Goal: Task Accomplishment & Management: Use online tool/utility

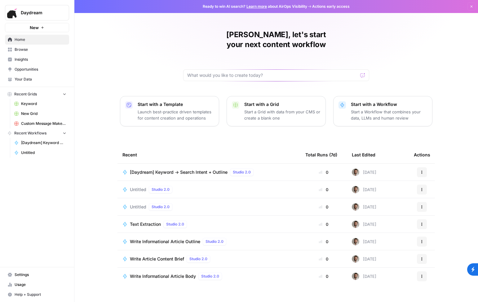
click at [199, 169] on span "[Daydream] Keyword → Search Intent + Outline" at bounding box center [179, 172] width 98 height 6
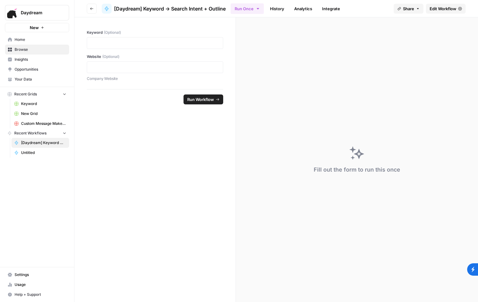
click at [432, 6] on span "Edit Workflow" at bounding box center [443, 9] width 27 height 6
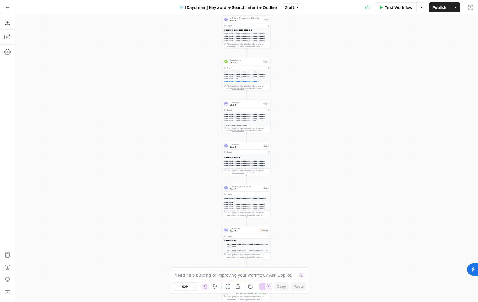
scroll to position [87, 0]
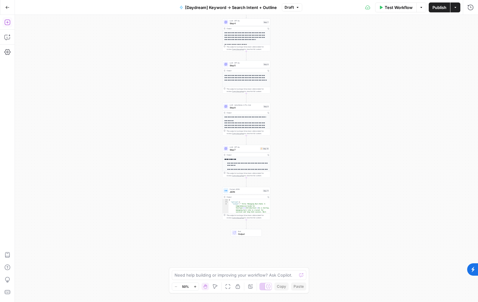
click at [6, 25] on icon "button" at bounding box center [7, 22] width 6 height 6
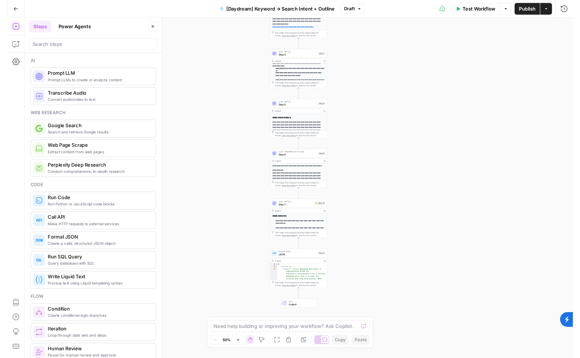
scroll to position [104, 0]
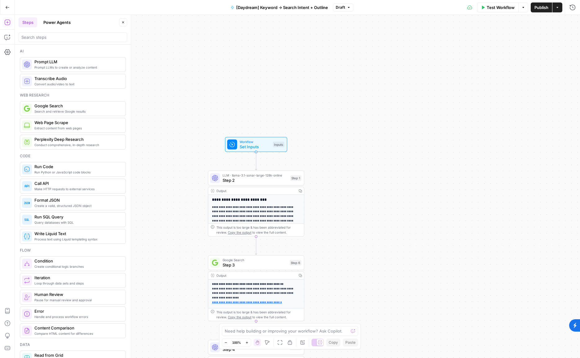
click at [340, 213] on div "**********" at bounding box center [297, 186] width 565 height 343
click at [400, 171] on div "**********" at bounding box center [297, 186] width 565 height 343
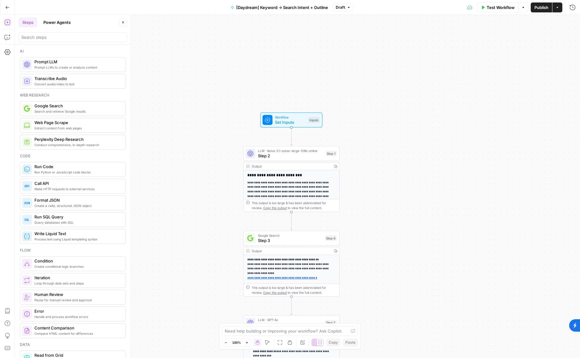
drag, startPoint x: 368, startPoint y: 174, endPoint x: 403, endPoint y: 150, distance: 43.0
click at [403, 150] on div "**********" at bounding box center [297, 186] width 565 height 343
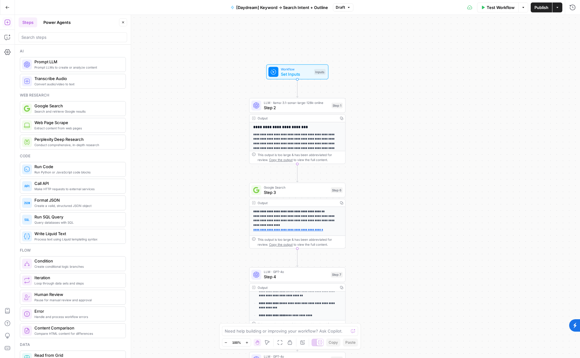
drag, startPoint x: 361, startPoint y: 206, endPoint x: 368, endPoint y: 157, distance: 49.1
click at [368, 157] on div "**********" at bounding box center [297, 186] width 565 height 343
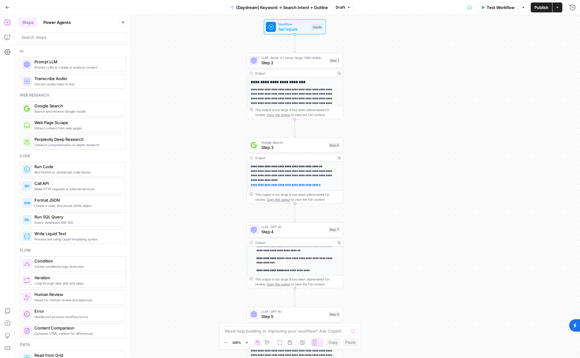
drag, startPoint x: 234, startPoint y: 187, endPoint x: 230, endPoint y: 140, distance: 47.9
click at [230, 140] on div "**********" at bounding box center [297, 186] width 565 height 343
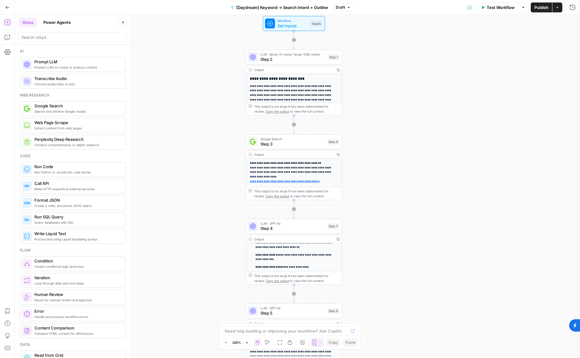
drag, startPoint x: 86, startPoint y: 113, endPoint x: 333, endPoint y: 130, distance: 248.1
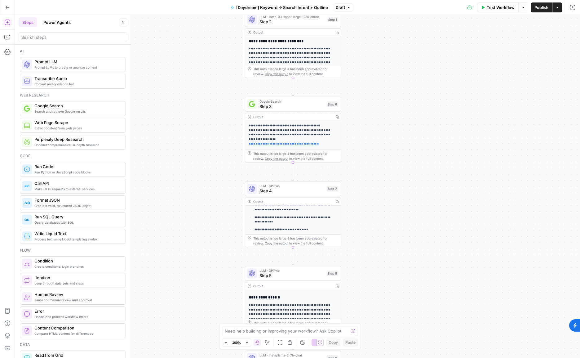
drag, startPoint x: 390, startPoint y: 118, endPoint x: 389, endPoint y: 74, distance: 44.4
click at [389, 74] on div "**********" at bounding box center [297, 186] width 565 height 343
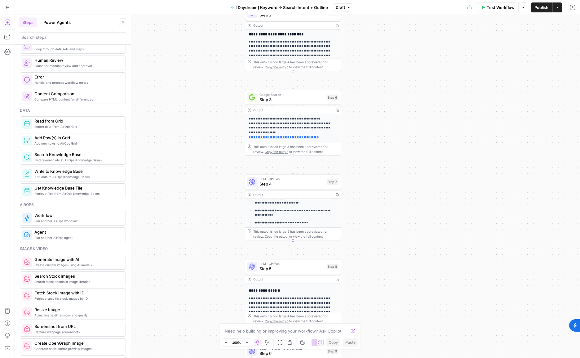
scroll to position [245, 0]
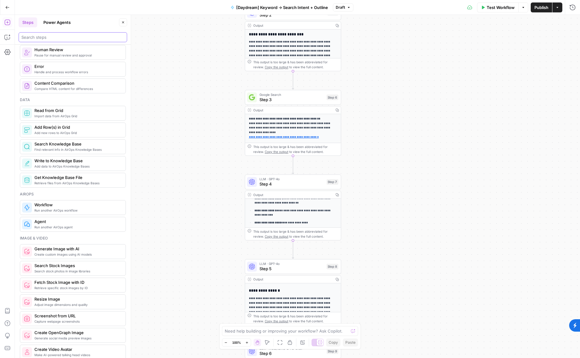
click at [67, 40] on input "search" at bounding box center [72, 37] width 103 height 6
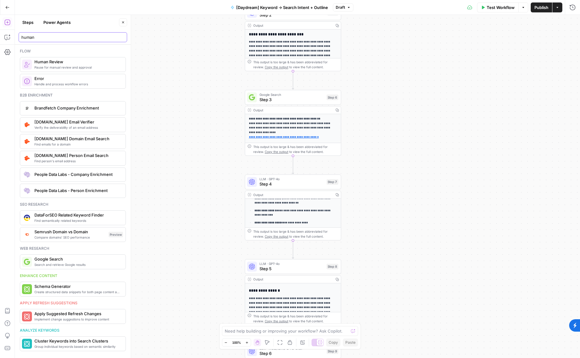
type input "human"
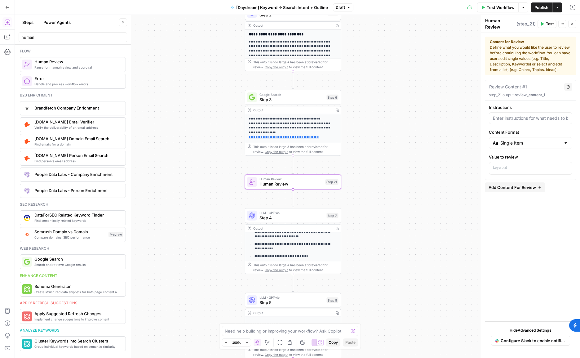
click at [378, 168] on div "**********" at bounding box center [297, 186] width 565 height 343
click at [321, 180] on span "Human Review" at bounding box center [292, 178] width 64 height 5
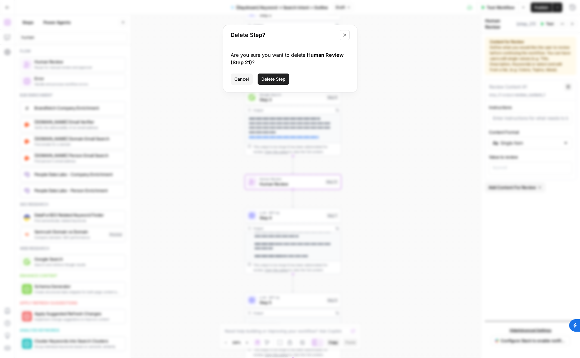
click at [278, 77] on span "Delete Step" at bounding box center [273, 79] width 24 height 6
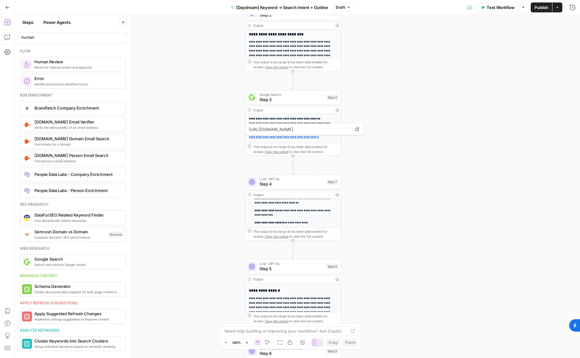
click at [26, 20] on button "Steps" at bounding box center [28, 22] width 19 height 10
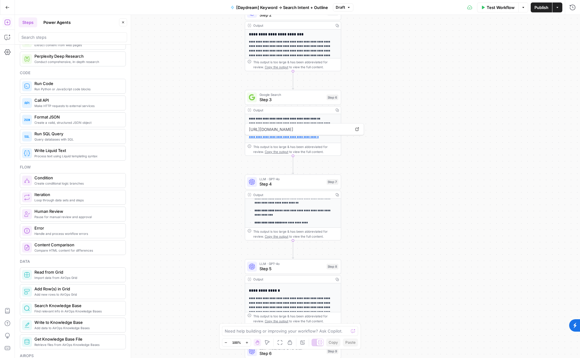
scroll to position [107, 0]
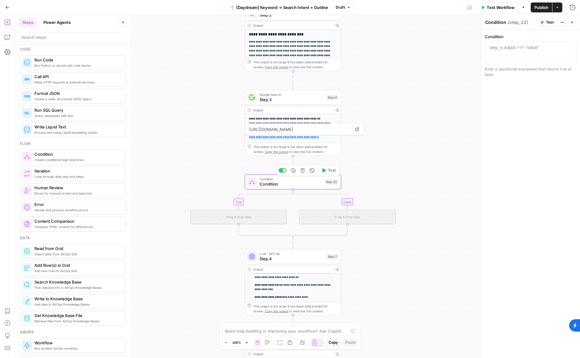
click at [303, 185] on span "Condition" at bounding box center [291, 184] width 63 height 6
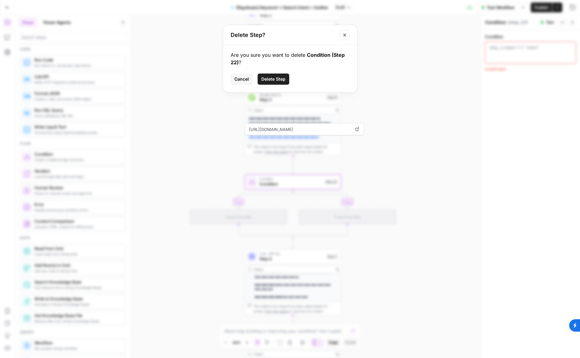
click at [282, 79] on span "Delete Step" at bounding box center [273, 79] width 24 height 6
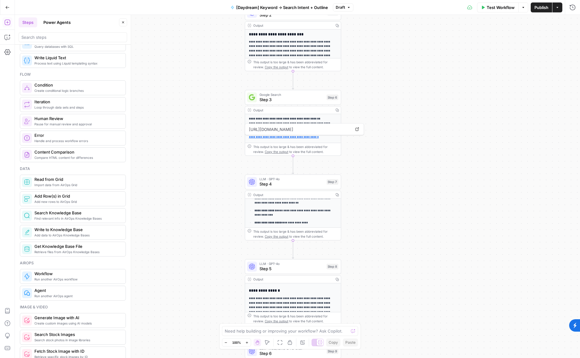
scroll to position [0, 0]
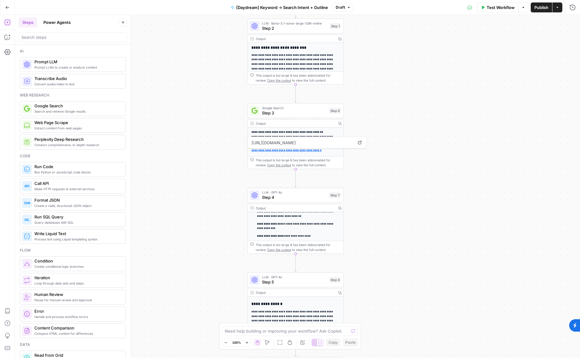
click at [227, 197] on div "**********" at bounding box center [297, 186] width 565 height 343
click at [301, 225] on p "**********" at bounding box center [296, 224] width 89 height 18
click at [293, 225] on p "**********" at bounding box center [296, 224] width 89 height 18
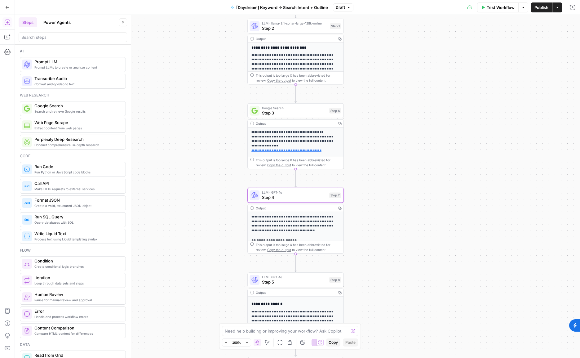
click at [299, 194] on span "Step 4" at bounding box center [294, 197] width 65 height 6
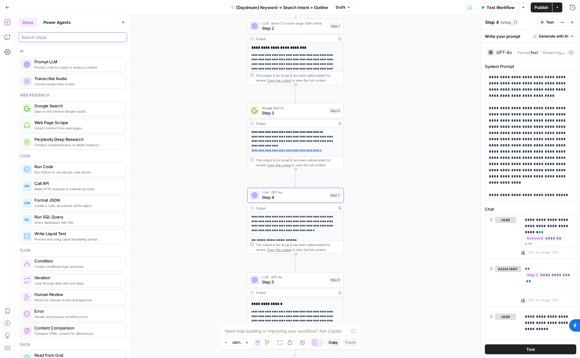
click at [97, 34] on input "search" at bounding box center [72, 37] width 103 height 6
click at [69, 22] on button "Power Agents" at bounding box center [57, 22] width 35 height 10
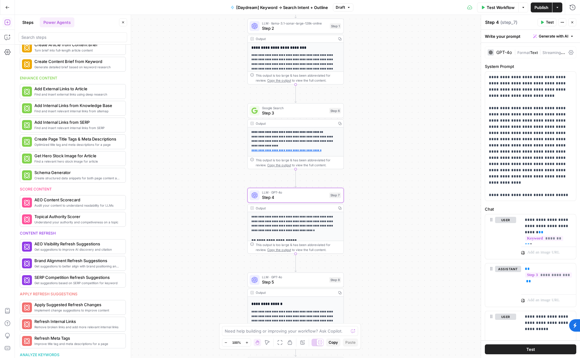
scroll to position [133, 0]
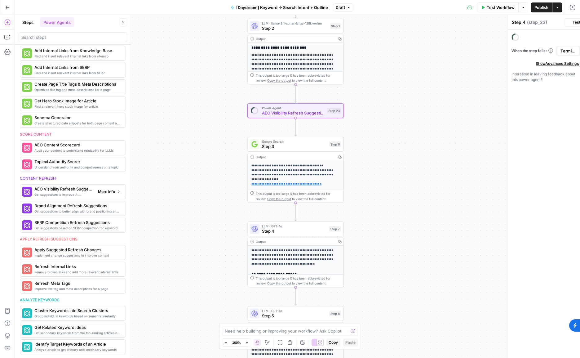
type textarea "AEO Visibility Refresh Suggestions"
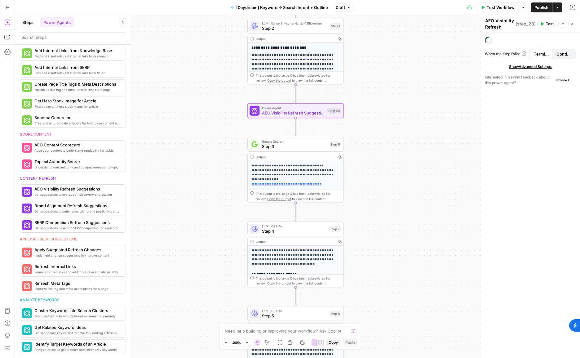
scroll to position [202, 0]
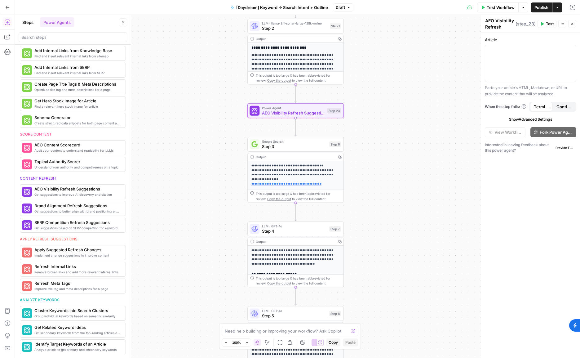
click at [399, 139] on div "**********" at bounding box center [297, 186] width 565 height 343
click at [306, 119] on div "**********" at bounding box center [297, 186] width 565 height 343
click at [313, 112] on span "AEO Visibility Refresh Suggestions" at bounding box center [293, 113] width 63 height 6
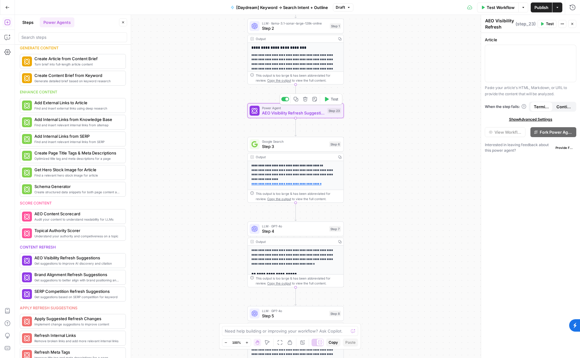
scroll to position [202, 0]
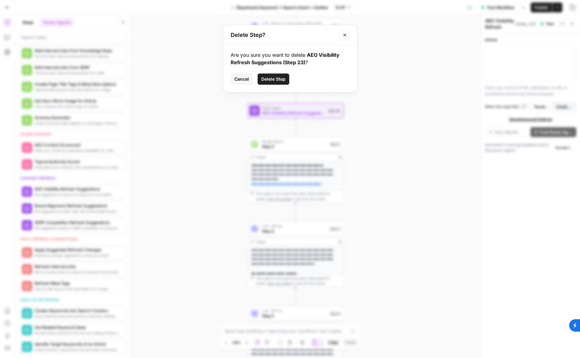
click at [264, 79] on span "Delete Step" at bounding box center [273, 79] width 24 height 6
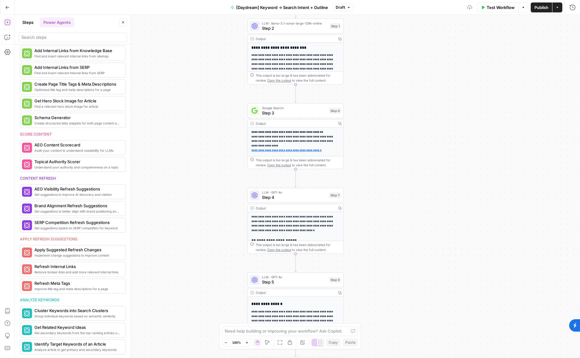
scroll to position [133, 0]
click at [12, 11] on button "Go Back" at bounding box center [7, 7] width 11 height 11
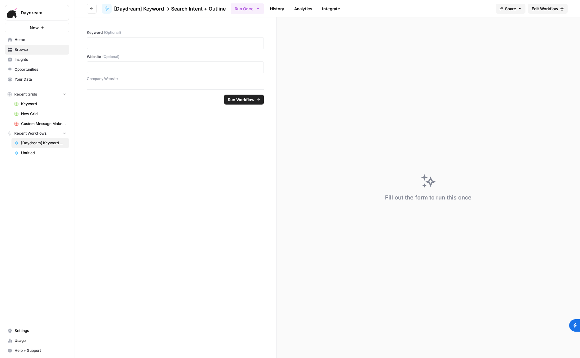
click at [92, 9] on icon "button" at bounding box center [92, 9] width 4 height 4
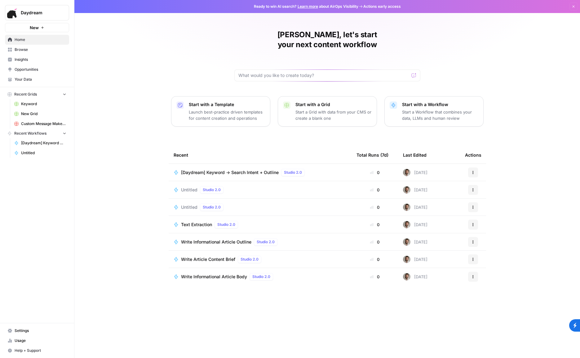
click at [256, 169] on span "[Daydream] Keyword → Search Intent + Outline" at bounding box center [230, 172] width 98 height 6
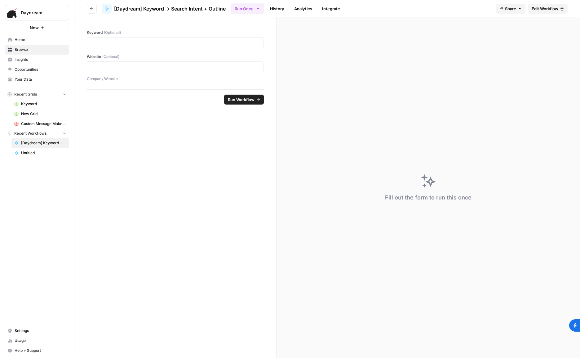
click at [91, 6] on button "Go back" at bounding box center [92, 9] width 10 height 10
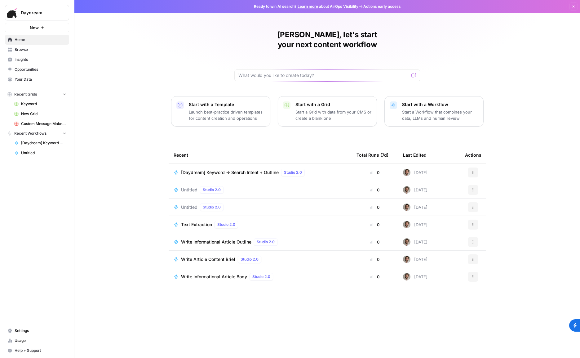
click at [229, 256] on span "Write Article Content Brief" at bounding box center [208, 259] width 54 height 6
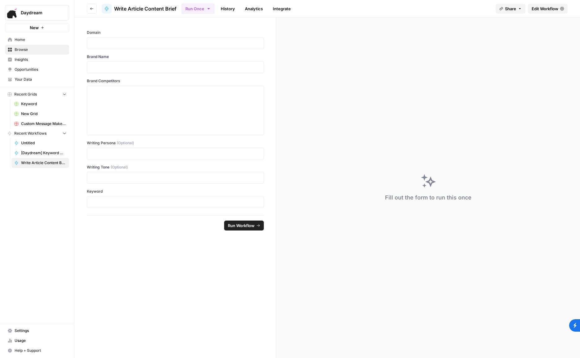
click at [478, 10] on span "Edit Workflow" at bounding box center [545, 9] width 27 height 6
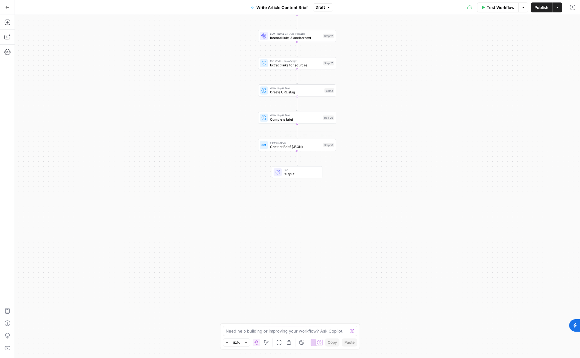
click at [293, 148] on span "Content Brief (JSON)" at bounding box center [295, 146] width 51 height 5
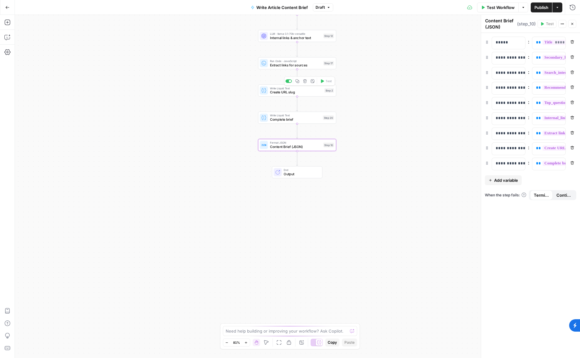
click at [294, 95] on span "Create URL slug" at bounding box center [296, 92] width 52 height 5
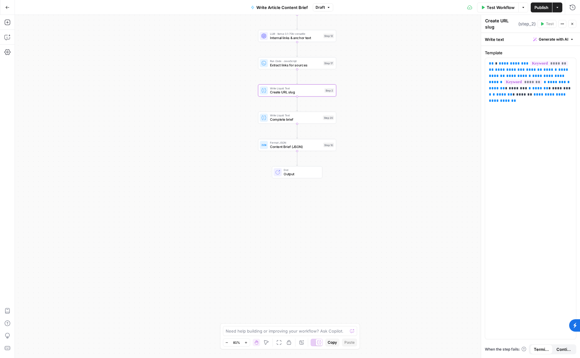
click at [283, 67] on span "Extract links for sources" at bounding box center [295, 64] width 51 height 5
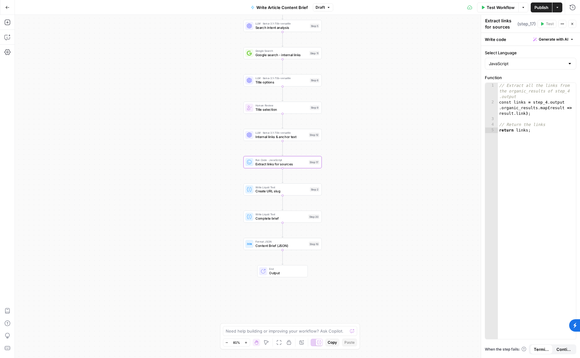
drag, startPoint x: 251, startPoint y: 109, endPoint x: 233, endPoint y: 229, distance: 121.9
click at [233, 229] on div "Workflow Set Inputs Inputs Google Search Google search - keywords Step 4 LLM · …" at bounding box center [297, 186] width 565 height 343
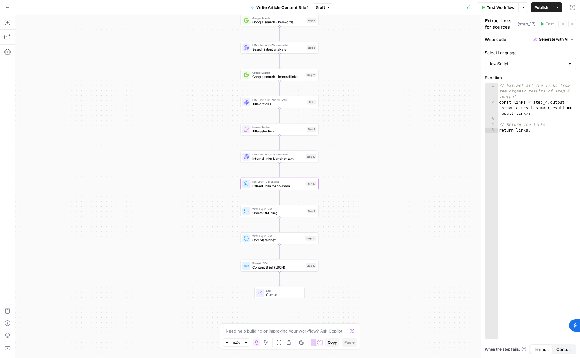
click at [269, 105] on span "Title options" at bounding box center [278, 103] width 52 height 5
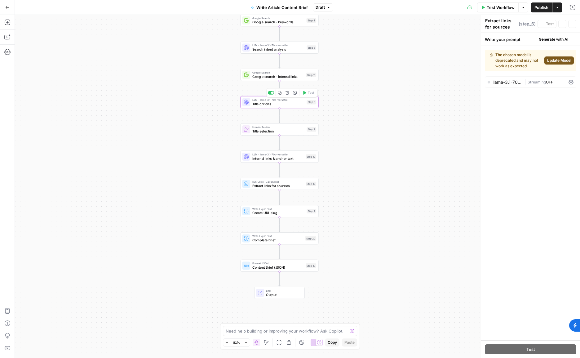
type textarea "Title options"
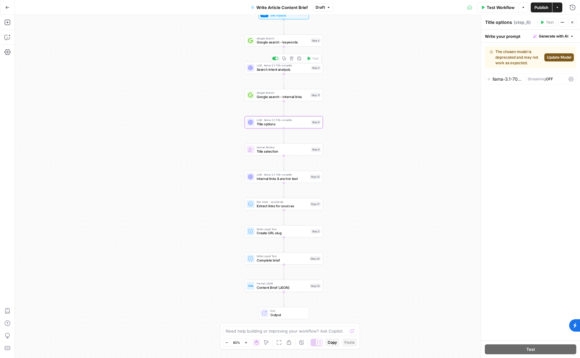
click at [291, 74] on div "LLM · llama-3.1-70b-versatile Search intent analysis Step 5 Copy step Delete st…" at bounding box center [284, 68] width 78 height 12
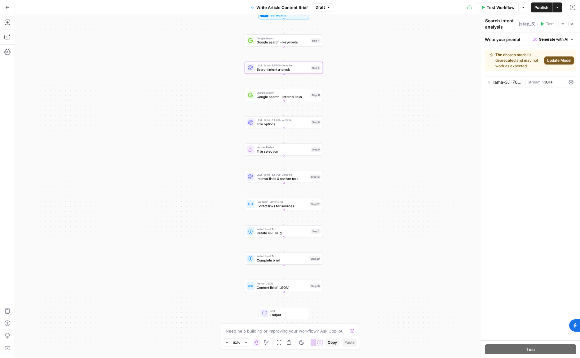
click at [478, 86] on div "llama-3.1-70b-versatile | Streaming OFF" at bounding box center [530, 81] width 91 height 11
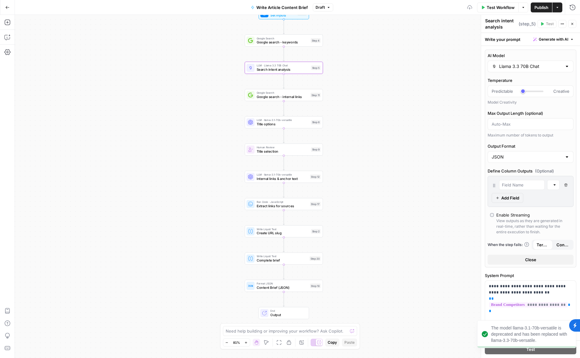
click at [478, 63] on input "Llama 3.3 70B Chat" at bounding box center [530, 66] width 63 height 6
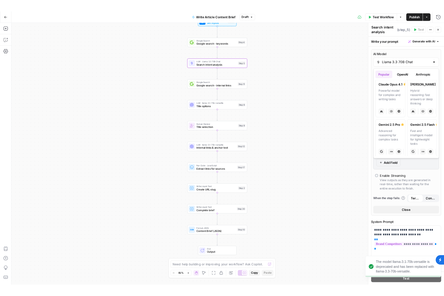
scroll to position [156, 0]
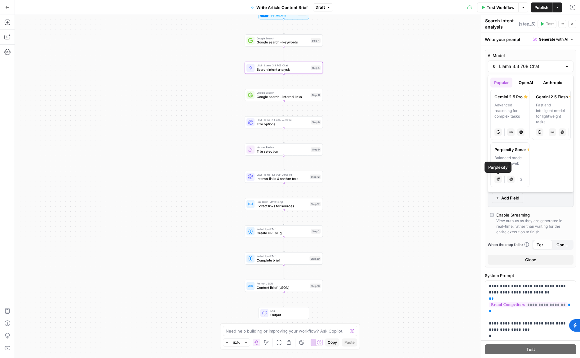
click at [442, 175] on div "Workflow Set Inputs Inputs Google Search Google search - keywords Step 4 LLM · …" at bounding box center [297, 186] width 565 height 343
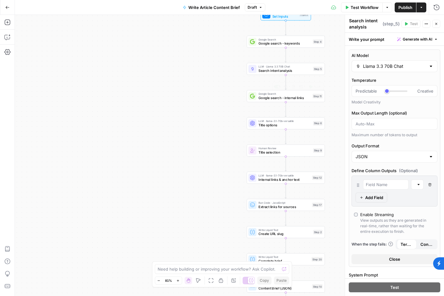
click at [187, 171] on div "Workflow Set Inputs Inputs Google Search Google search - keywords Step 4 LLM · …" at bounding box center [229, 156] width 429 height 282
